Goal: Communication & Community: Connect with others

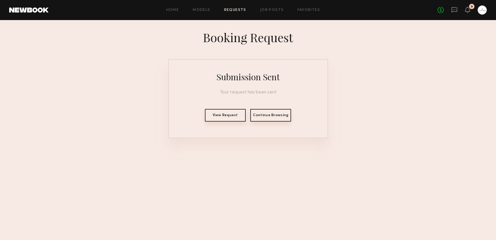
click at [223, 118] on button "View Request" at bounding box center [225, 115] width 41 height 13
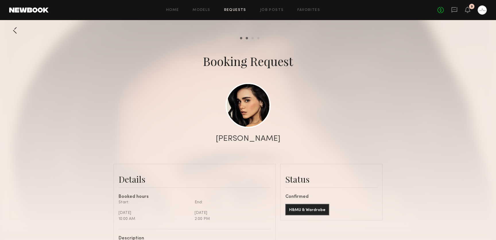
click at [460, 12] on div "No fees up to $5,000 9" at bounding box center [461, 9] width 49 height 9
click at [450, 7] on div "No fees up to $5,000 9" at bounding box center [461, 9] width 49 height 9
click at [459, 13] on div "No fees up to $5,000 9" at bounding box center [461, 9] width 49 height 9
click at [458, 11] on div "No fees up to $5,000 9" at bounding box center [461, 9] width 49 height 9
click at [455, 9] on icon at bounding box center [454, 9] width 2 height 1
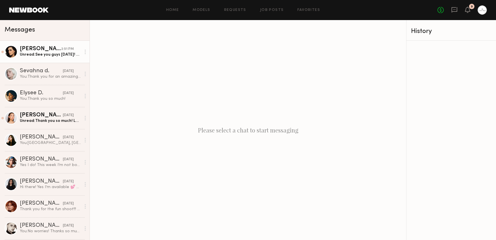
click at [45, 54] on div "Unread: See you guys tomorrow! Do I come in with make up and hair done?" at bounding box center [50, 54] width 61 height 5
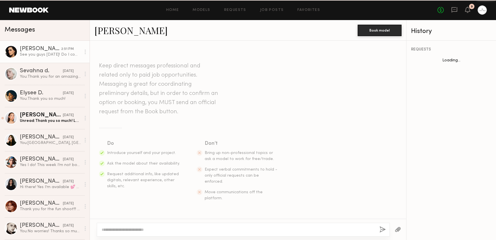
scroll to position [175, 0]
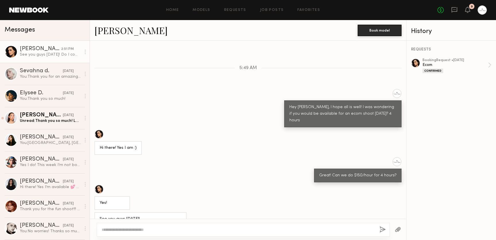
click at [156, 222] on div at bounding box center [248, 229] width 316 height 21
click at [149, 229] on textarea at bounding box center [238, 230] width 273 height 6
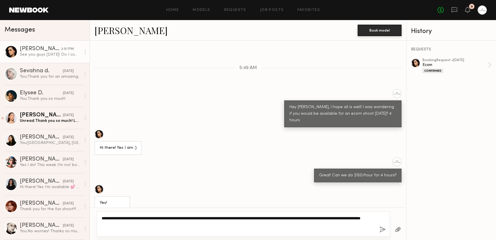
type textarea "**********"
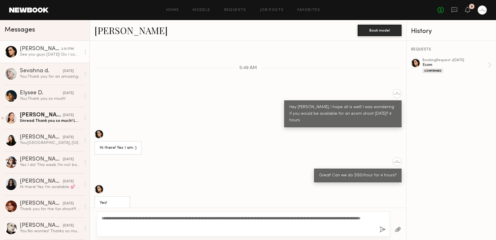
click at [381, 231] on button "button" at bounding box center [382, 229] width 6 height 7
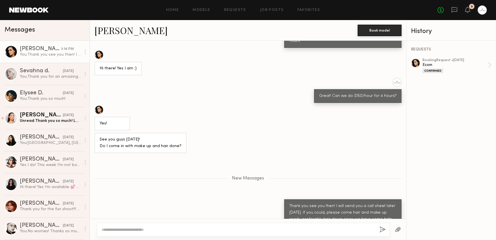
scroll to position [290, 0]
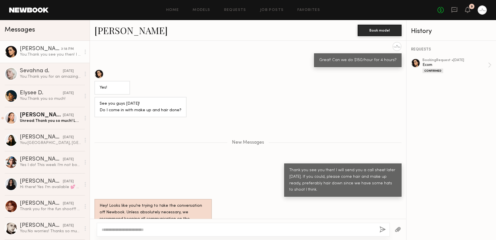
click at [99, 69] on div at bounding box center [98, 73] width 9 height 9
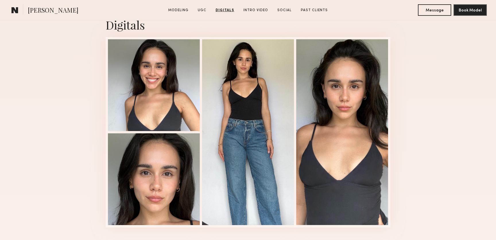
scroll to position [1333, 0]
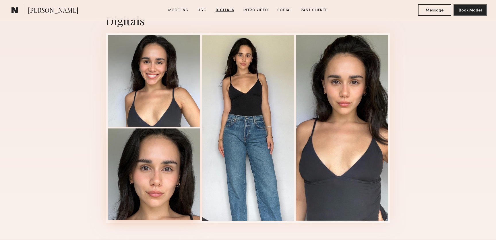
click at [147, 184] on div at bounding box center [154, 175] width 92 height 92
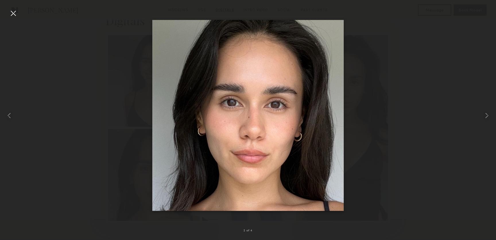
drag, startPoint x: 248, startPoint y: 92, endPoint x: 45, endPoint y: 11, distance: 218.8
click at [0, 0] on nb-gallery-light "2 of 4" at bounding box center [248, 120] width 496 height 240
click at [395, 108] on div at bounding box center [248, 115] width 496 height 213
click at [11, 14] on div at bounding box center [13, 13] width 9 height 9
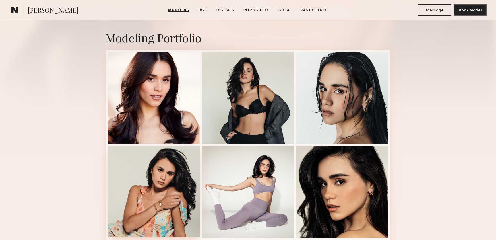
scroll to position [117, 0]
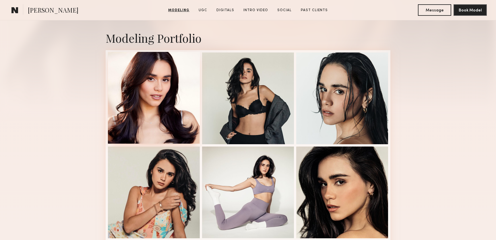
click at [172, 117] on div at bounding box center [154, 98] width 92 height 92
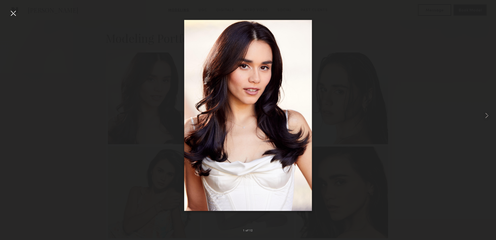
drag, startPoint x: 266, startPoint y: 83, endPoint x: 299, endPoint y: 8, distance: 83.0
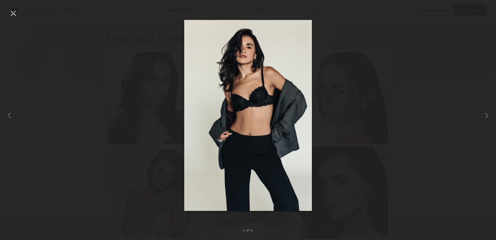
click at [347, 40] on div at bounding box center [248, 115] width 496 height 213
click at [17, 15] on div at bounding box center [13, 13] width 9 height 9
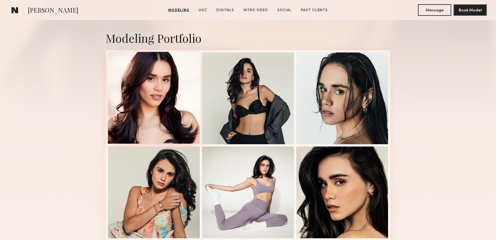
scroll to position [0, 0]
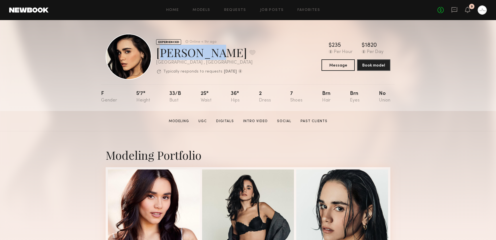
drag, startPoint x: 197, startPoint y: 54, endPoint x: 158, endPoint y: 53, distance: 38.7
click at [158, 53] on div "[PERSON_NAME] Favorite" at bounding box center [205, 52] width 99 height 15
click at [341, 67] on button "Message" at bounding box center [337, 64] width 33 height 11
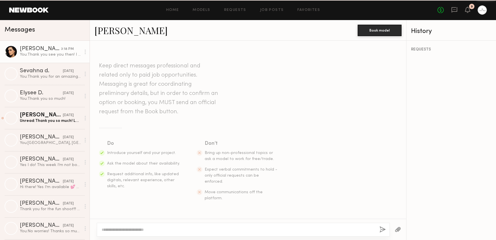
scroll to position [246, 0]
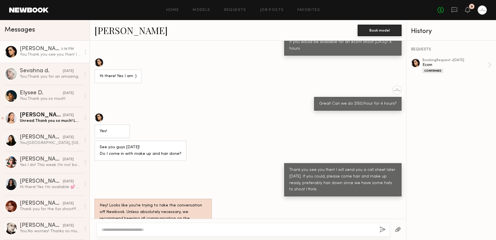
click at [399, 231] on button "button" at bounding box center [397, 229] width 6 height 7
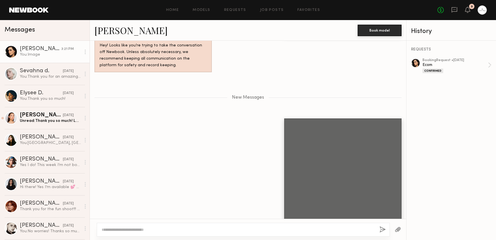
click at [205, 233] on div at bounding box center [243, 230] width 293 height 14
click at [184, 228] on textarea at bounding box center [238, 230] width 273 height 6
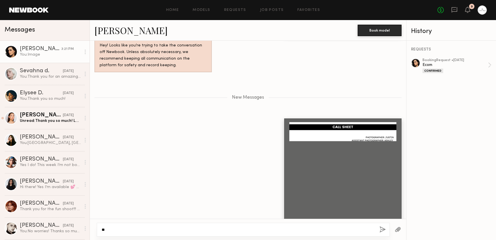
type textarea "*"
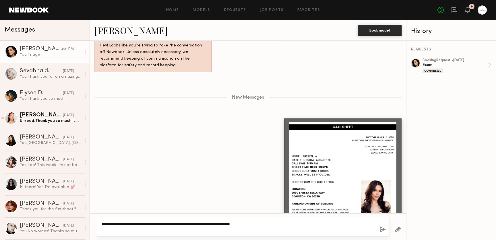
type textarea "**********"
click at [378, 233] on div "**********" at bounding box center [243, 227] width 293 height 20
click at [382, 229] on button "button" at bounding box center [382, 229] width 6 height 7
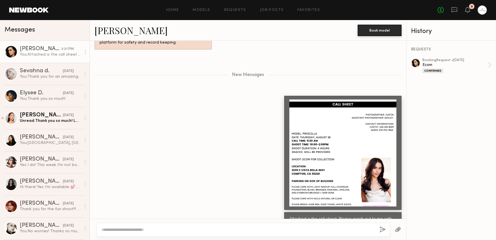
scroll to position [476, 0]
